Goal: Information Seeking & Learning: Learn about a topic

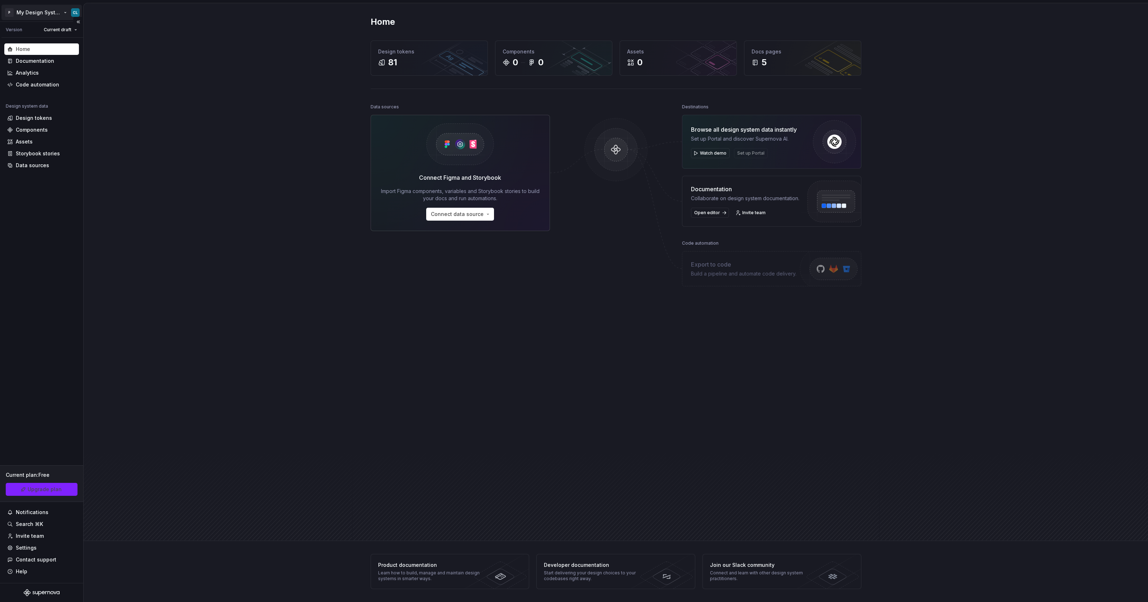
click at [58, 15] on html "P My Design System CL Version Current draft Home Documentation Analytics Code a…" at bounding box center [574, 301] width 1148 height 602
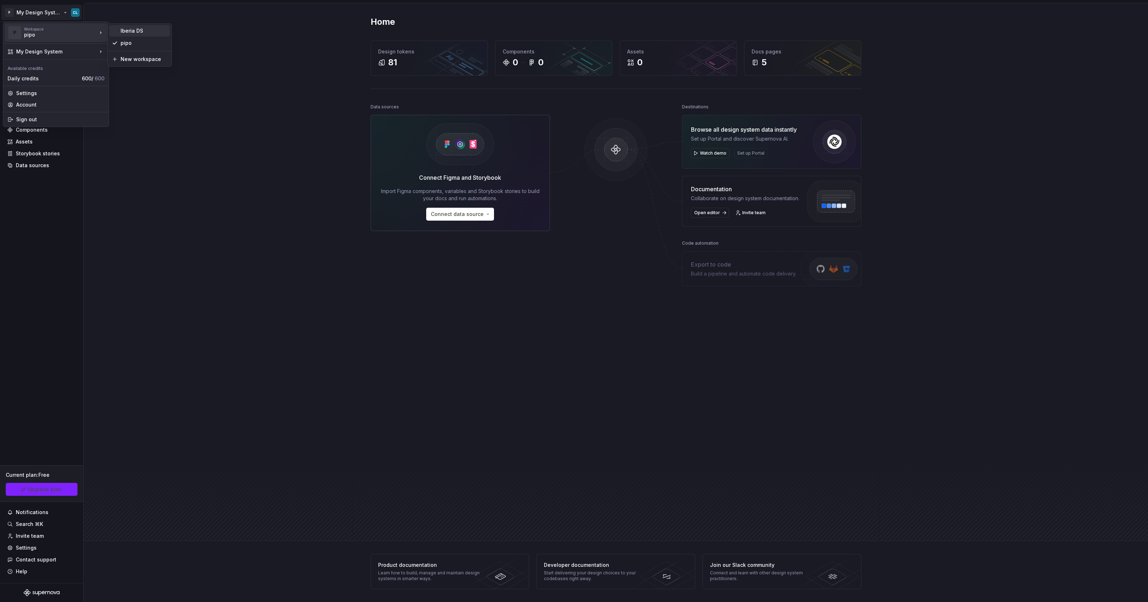
click at [145, 32] on div "Iberia DS" at bounding box center [144, 30] width 47 height 7
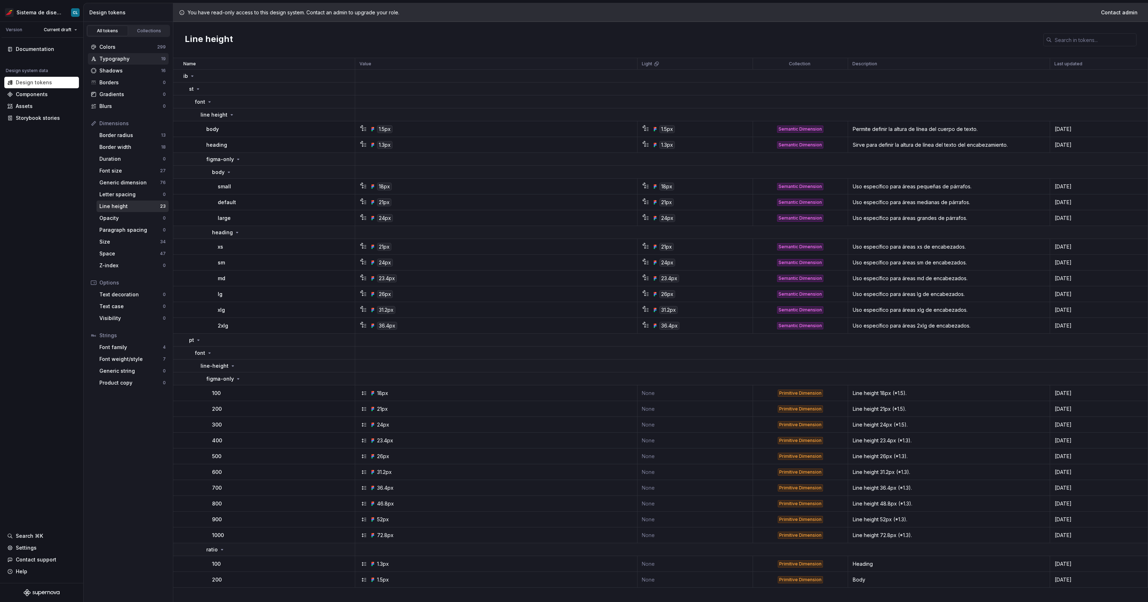
click at [121, 56] on div "Typography" at bounding box center [130, 58] width 62 height 7
